Goal: Information Seeking & Learning: Learn about a topic

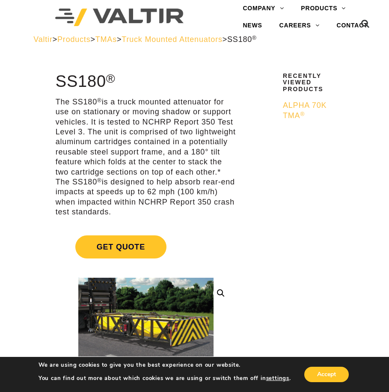
click at [211, 41] on span "Truck Mounted Attenuators" at bounding box center [172, 39] width 101 height 9
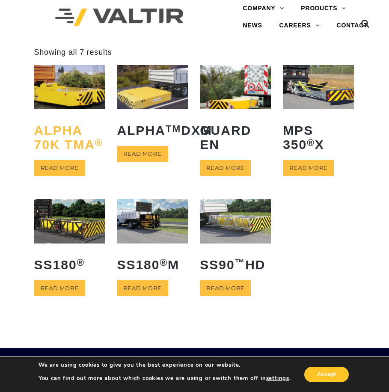
drag, startPoint x: 68, startPoint y: 160, endPoint x: 68, endPoint y: 141, distance: 19.3
click at [306, 277] on ul "ALPHA 70K TMA ® Read more ALPHA TM DXM Read more GUARD EN Read more MPS 350 ® X…" at bounding box center [194, 192] width 321 height 254
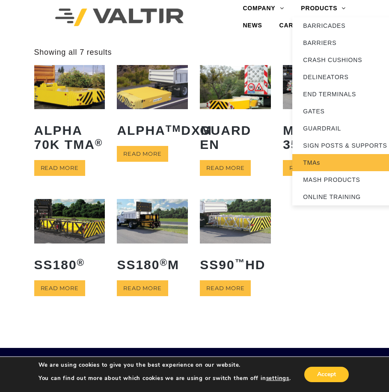
click at [336, 159] on link "TMAs" at bounding box center [345, 162] width 107 height 17
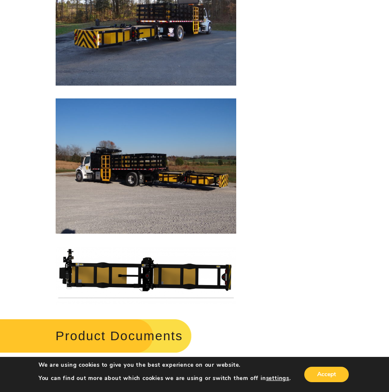
scroll to position [1841, 0]
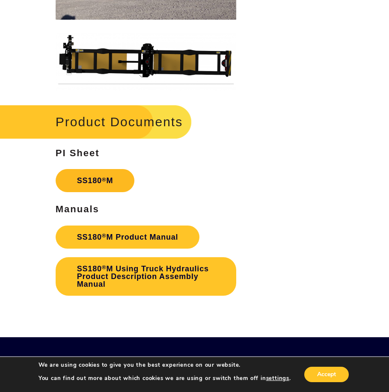
click at [103, 182] on sup "®" at bounding box center [104, 179] width 5 height 6
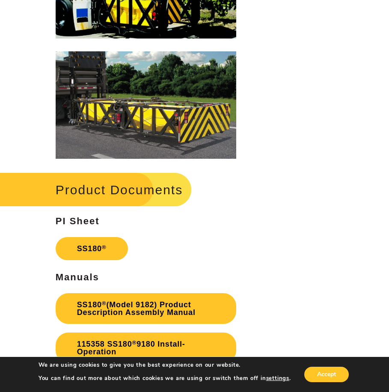
scroll to position [1284, 0]
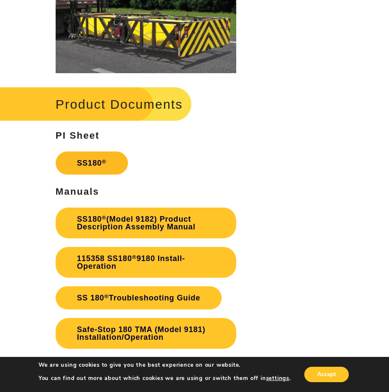
click at [106, 165] on sup "®" at bounding box center [104, 161] width 5 height 6
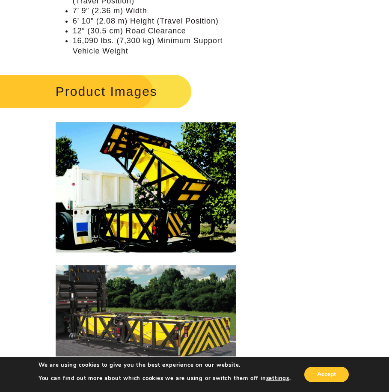
scroll to position [1199, 0]
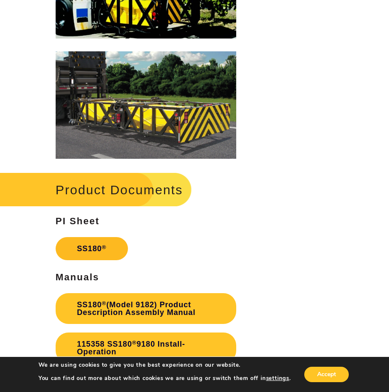
click at [105, 249] on sup "®" at bounding box center [104, 247] width 5 height 6
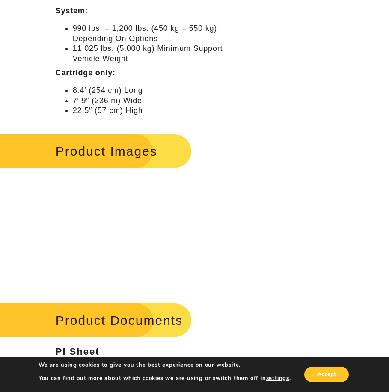
scroll to position [899, 0]
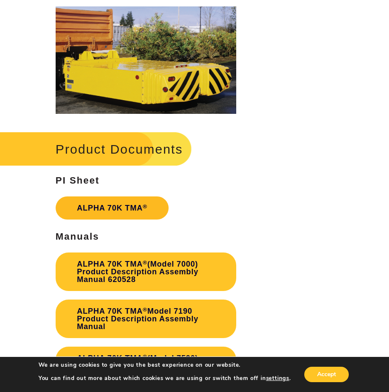
click at [106, 204] on link "ALPHA 70K TMA ®" at bounding box center [112, 207] width 113 height 23
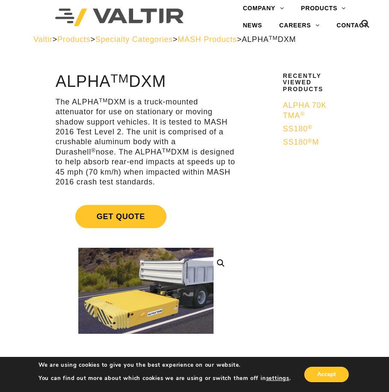
scroll to position [43, 0]
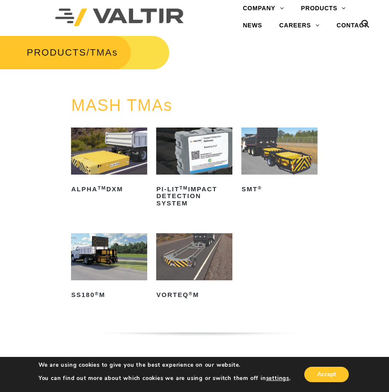
drag, startPoint x: 90, startPoint y: 295, endPoint x: 351, endPoint y: 262, distance: 262.8
click at [351, 262] on div "MASH TMAs ALPHA TM DXM Read more PI-LIT TM Impact Detection System Read more SM…" at bounding box center [194, 226] width 389 height 259
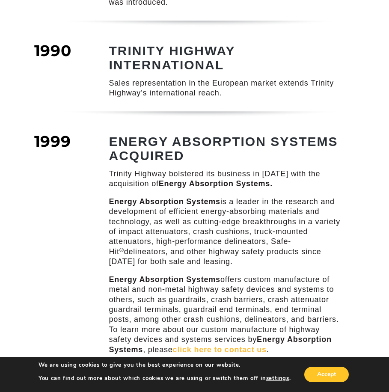
scroll to position [685, 0]
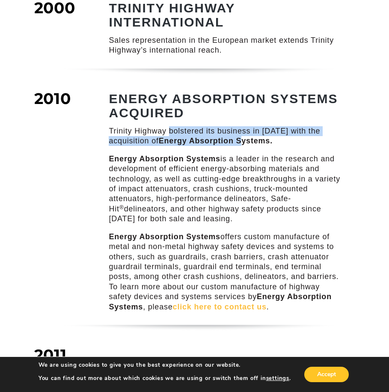
drag, startPoint x: 169, startPoint y: 146, endPoint x: 244, endPoint y: 154, distance: 75.3
click at [244, 146] on p "Trinity Highway bolstered its business in 2010 with the acquisition of Energy A…" at bounding box center [226, 136] width 235 height 20
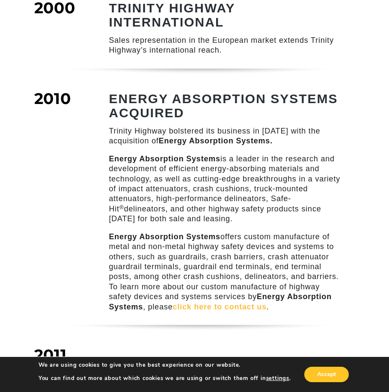
drag, startPoint x: 244, startPoint y: 154, endPoint x: 235, endPoint y: 172, distance: 20.3
click at [235, 172] on p "Energy Absorption Systems is a leader in the research and development of effici…" at bounding box center [226, 189] width 235 height 70
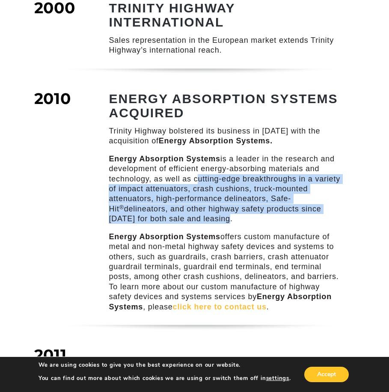
drag, startPoint x: 202, startPoint y: 205, endPoint x: 219, endPoint y: 230, distance: 30.0
click at [217, 224] on p "Energy Absorption Systems is a leader in the research and development of effici…" at bounding box center [226, 189] width 235 height 70
drag, startPoint x: 219, startPoint y: 230, endPoint x: 214, endPoint y: 207, distance: 24.1
click at [214, 207] on p "Energy Absorption Systems is a leader in the research and development of effici…" at bounding box center [226, 189] width 235 height 70
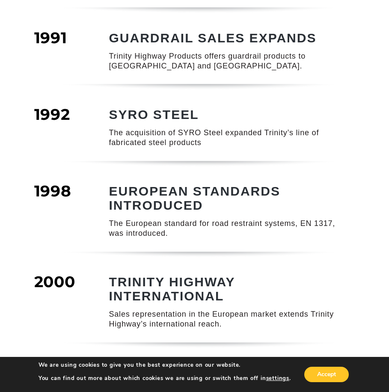
scroll to position [0, 0]
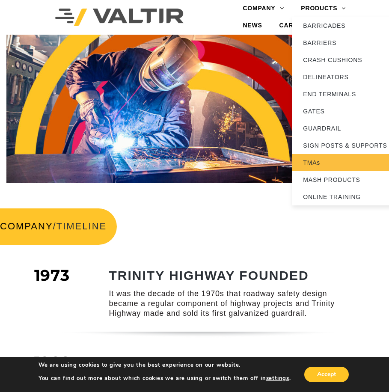
click at [340, 158] on link "TMAs" at bounding box center [345, 162] width 107 height 17
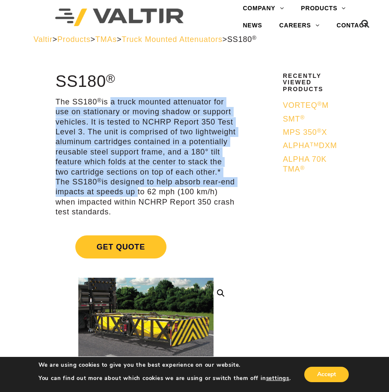
drag, startPoint x: 111, startPoint y: 106, endPoint x: 149, endPoint y: 190, distance: 92.1
click at [149, 190] on p "The SS180 ® is a truck mounted attenuator for use on stationary or moving shado…" at bounding box center [146, 157] width 181 height 120
drag, startPoint x: 149, startPoint y: 190, endPoint x: 113, endPoint y: 158, distance: 48.5
click at [112, 158] on p "The SS180 ® is a truck mounted attenuator for use on stationary or moving shado…" at bounding box center [146, 157] width 181 height 120
click at [127, 128] on p "The SS180 ® is a truck mounted attenuator for use on stationary or moving shado…" at bounding box center [146, 157] width 181 height 120
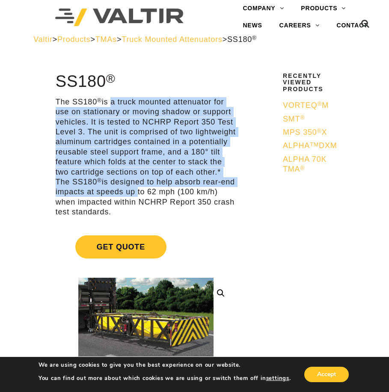
scroll to position [257, 0]
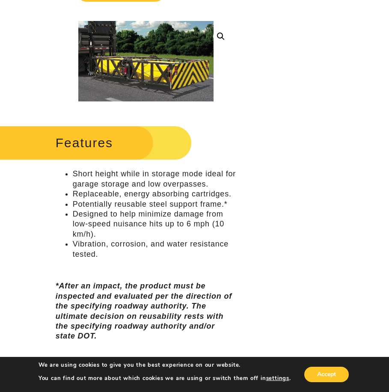
click at [133, 289] on em "*After an impact, the product must be inspected and evaluated per the direction…" at bounding box center [144, 311] width 176 height 59
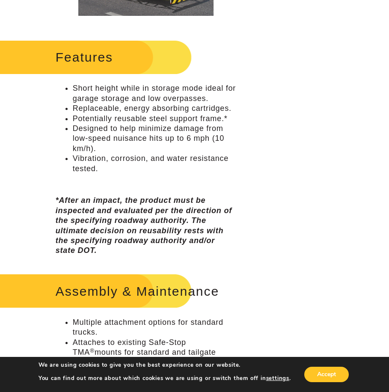
scroll to position [514, 0]
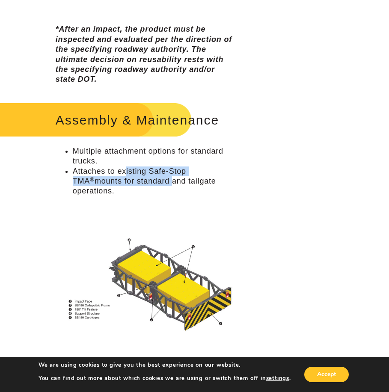
drag, startPoint x: 126, startPoint y: 170, endPoint x: 148, endPoint y: 180, distance: 23.4
click at [148, 180] on li "Attaches to existing Safe-Stop TMA ® mounts for standard and tailgate operation…" at bounding box center [155, 182] width 164 height 30
drag, startPoint x: 148, startPoint y: 180, endPoint x: 122, endPoint y: 181, distance: 25.7
click at [122, 181] on li "Attaches to existing Safe-Stop TMA ® mounts for standard and tailgate operation…" at bounding box center [155, 182] width 164 height 30
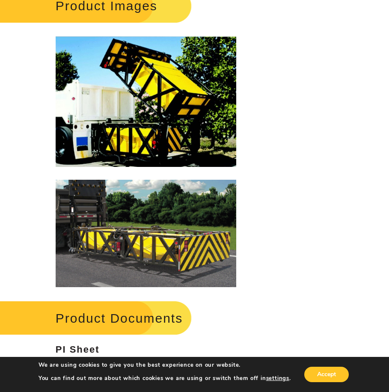
scroll to position [1241, 0]
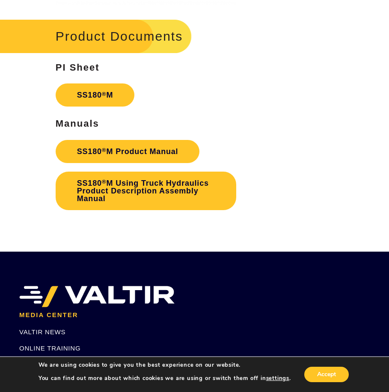
scroll to position [1883, 0]
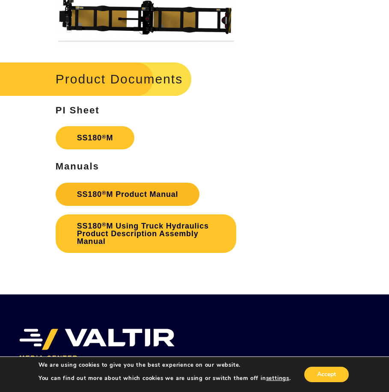
click at [166, 194] on link "SS180 ® M Product Manual" at bounding box center [128, 194] width 144 height 23
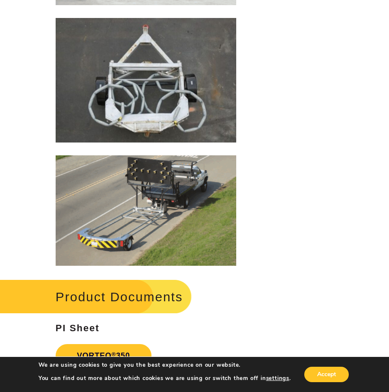
scroll to position [1113, 0]
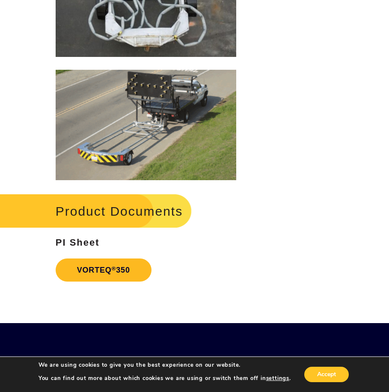
click at [119, 264] on link "VORTEQ ® 350" at bounding box center [104, 270] width 96 height 23
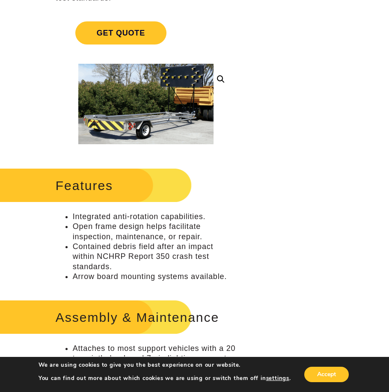
scroll to position [0, 0]
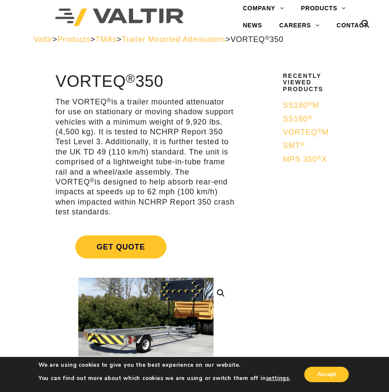
click at [317, 133] on span "VORTEQ ® M" at bounding box center [306, 132] width 46 height 9
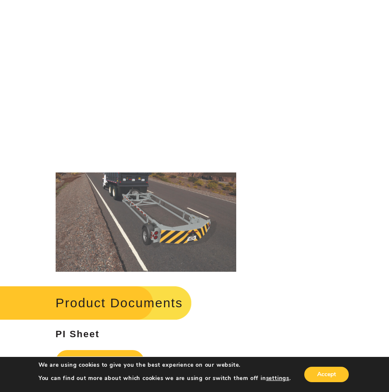
scroll to position [1413, 0]
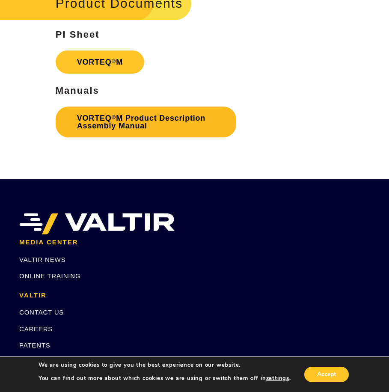
click at [105, 122] on link "VORTEQ ® M Product Description Assembly Manual" at bounding box center [146, 122] width 181 height 31
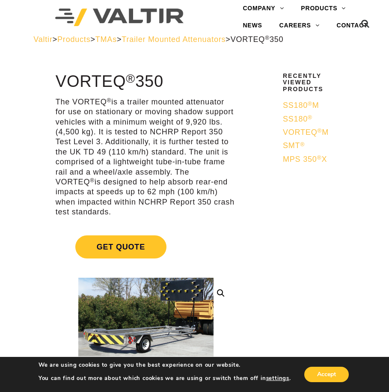
click at [202, 42] on span "Trailer Mounted Attenuators" at bounding box center [174, 39] width 104 height 9
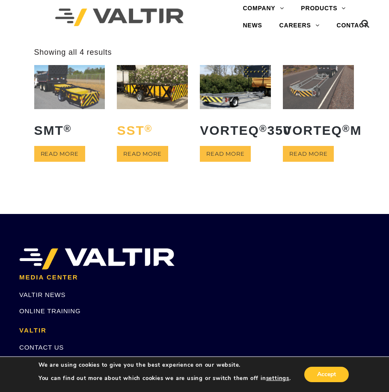
drag, startPoint x: 56, startPoint y: 130, endPoint x: 129, endPoint y: 124, distance: 73.8
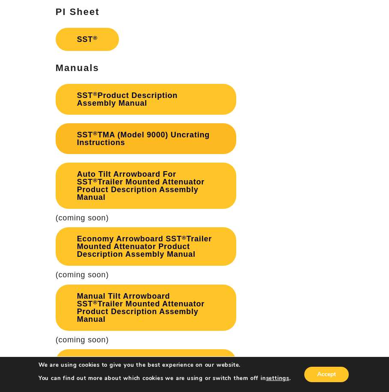
scroll to position [1327, 0]
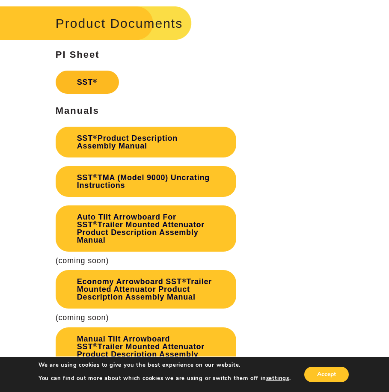
click at [91, 81] on link "SST ®" at bounding box center [87, 82] width 63 height 23
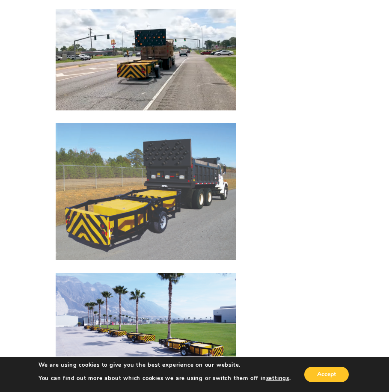
scroll to position [1541, 0]
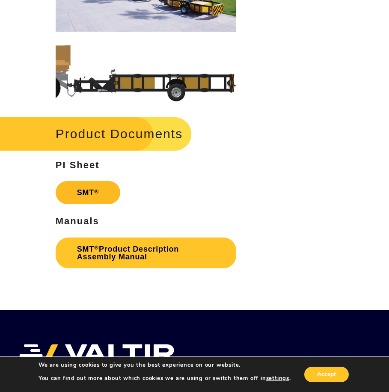
click at [78, 196] on link "SMT ®" at bounding box center [88, 192] width 65 height 23
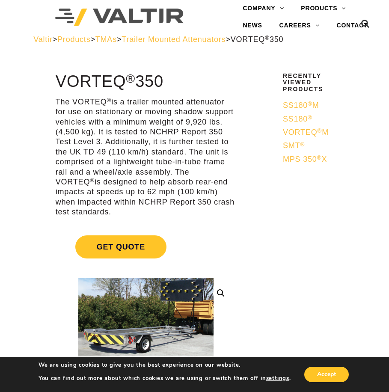
click at [226, 41] on span "Trailer Mounted Attenuators" at bounding box center [174, 39] width 104 height 9
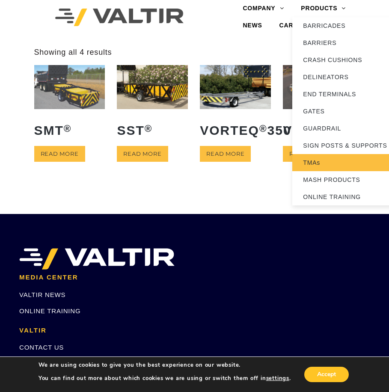
click at [325, 166] on link "TMAs" at bounding box center [345, 162] width 107 height 17
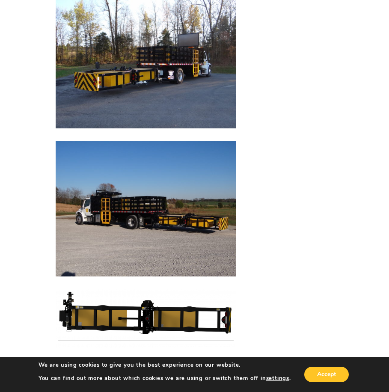
scroll to position [1883, 0]
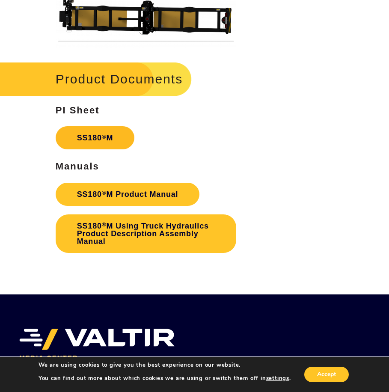
click at [117, 130] on link "SS180 ® M" at bounding box center [95, 137] width 79 height 23
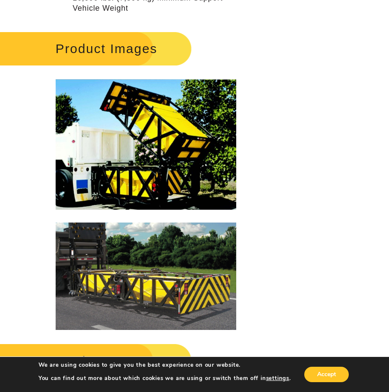
scroll to position [770, 0]
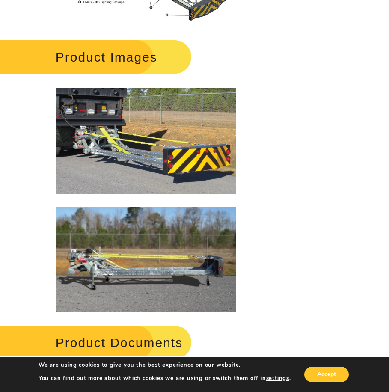
scroll to position [1327, 0]
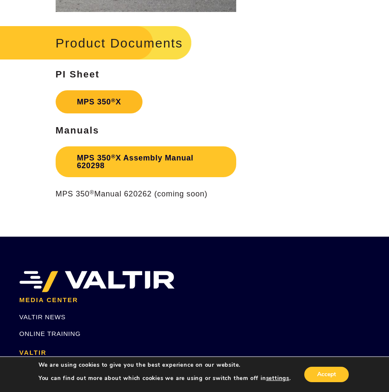
click at [128, 103] on link "MPS 350 ® X" at bounding box center [99, 101] width 87 height 23
